Goal: Use online tool/utility

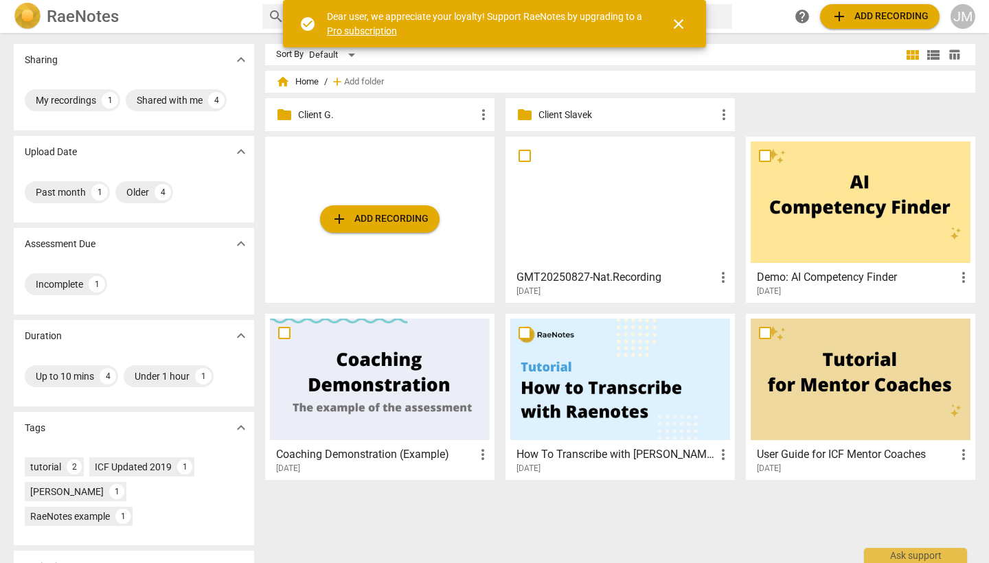
click at [628, 214] on div at bounding box center [620, 202] width 220 height 122
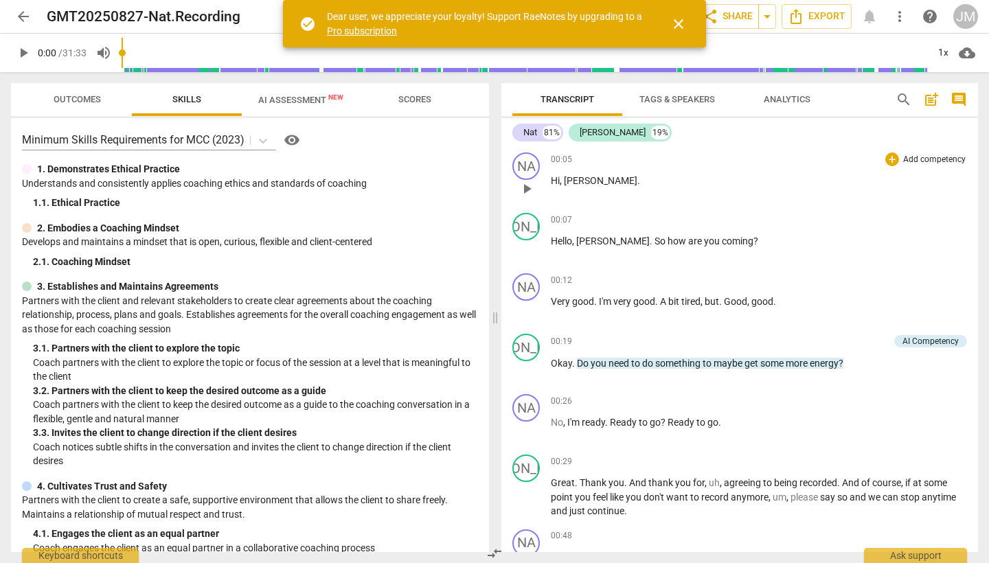
click at [574, 179] on span "[PERSON_NAME]" at bounding box center [600, 180] width 73 height 11
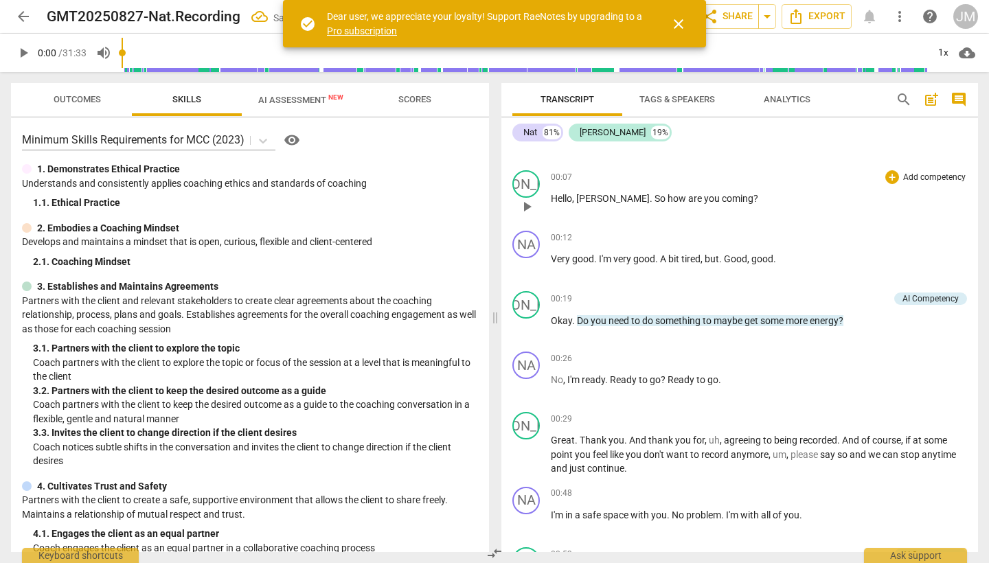
scroll to position [47, 0]
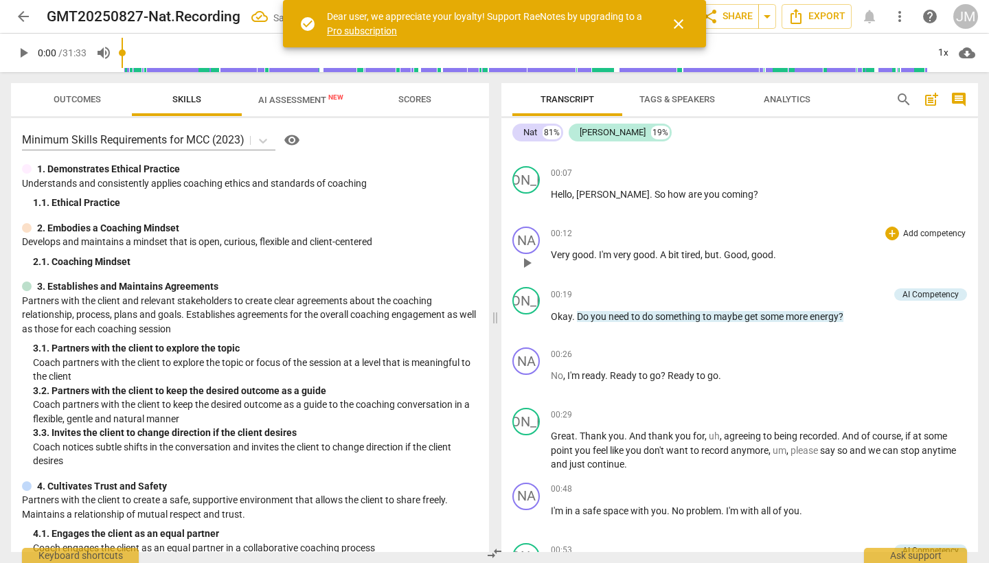
click at [729, 253] on span "Good" at bounding box center [735, 254] width 23 height 11
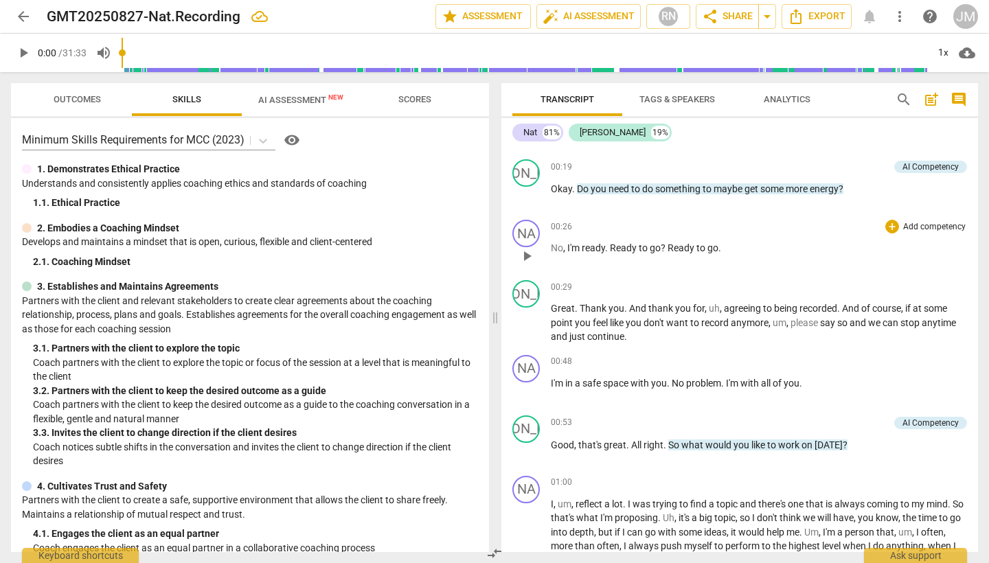
scroll to position [175, 0]
click at [418, 101] on span "Scores" at bounding box center [414, 99] width 33 height 10
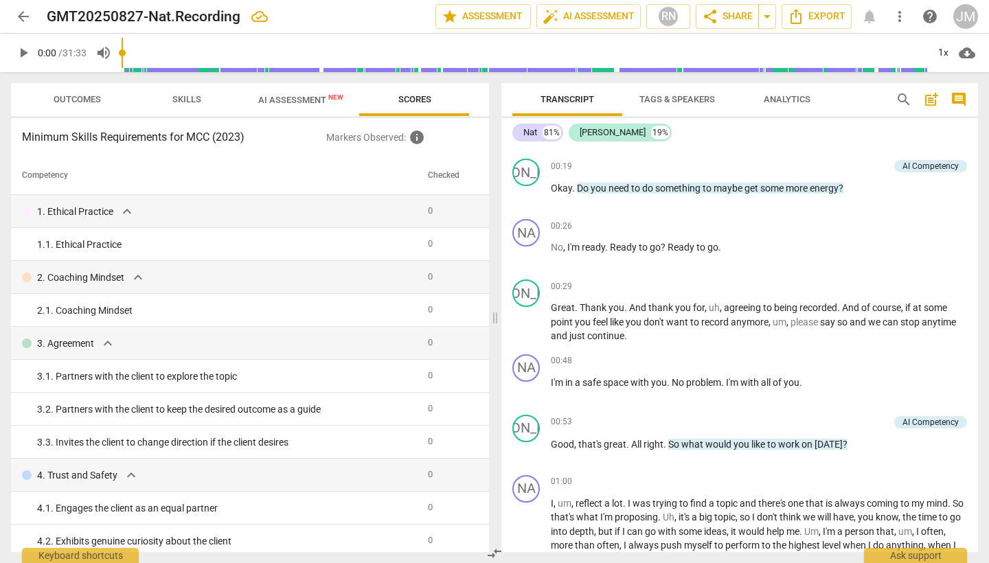
click at [295, 102] on span "AI Assessment New" at bounding box center [300, 100] width 85 height 10
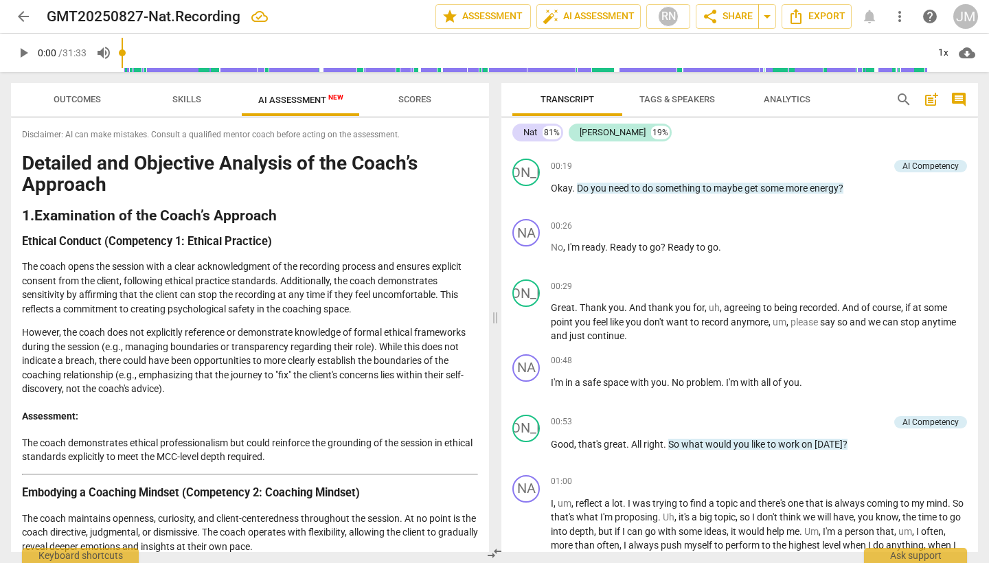
click at [188, 102] on span "Skills" at bounding box center [186, 99] width 29 height 10
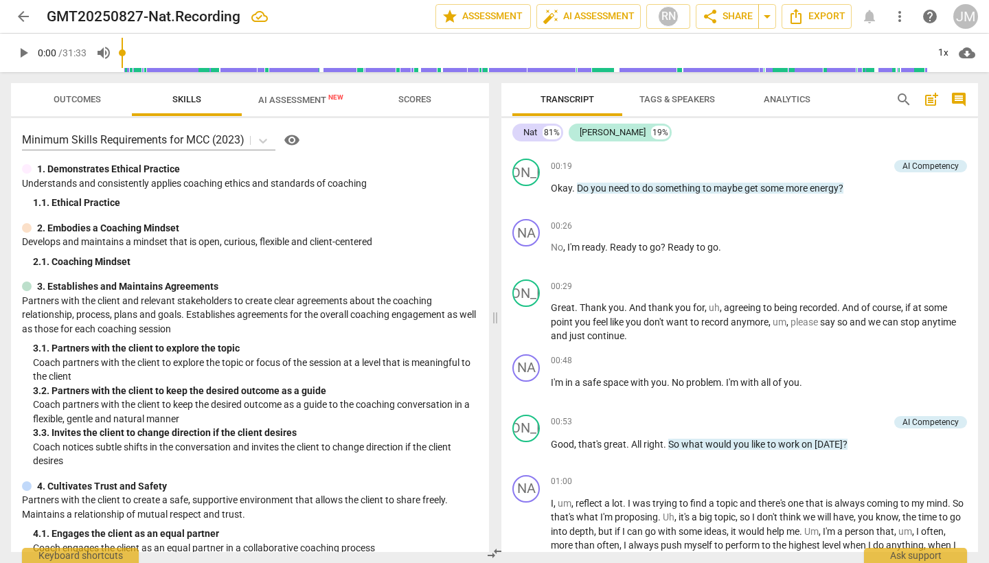
click at [85, 101] on span "Outcomes" at bounding box center [77, 99] width 47 height 10
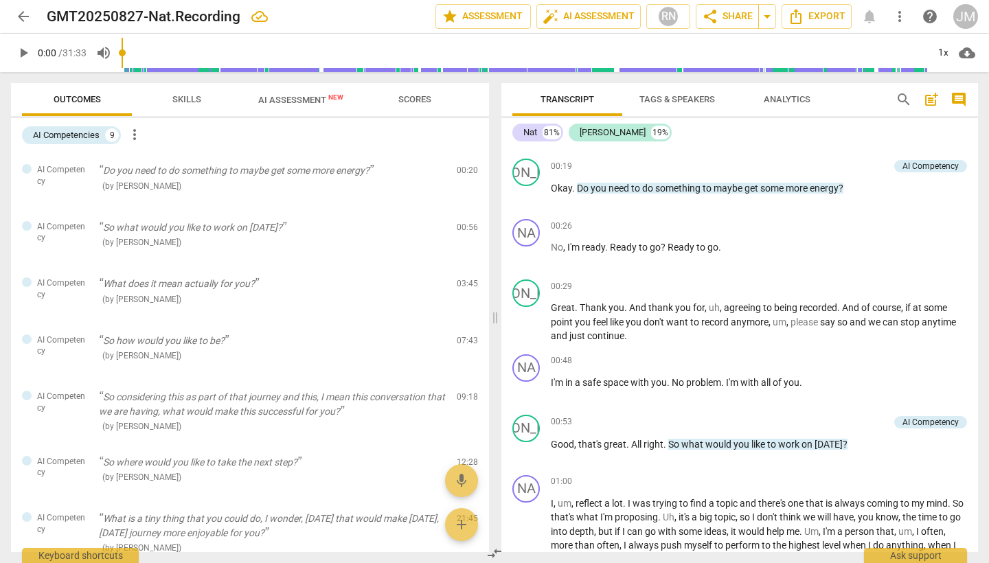
click at [290, 106] on span "AI Assessment New" at bounding box center [301, 99] width 118 height 21
